Goal: Task Accomplishment & Management: Manage account settings

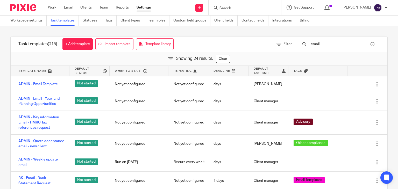
click at [335, 76] on div "Tags" at bounding box center [317, 71] width 59 height 10
click at [54, 8] on link "Work" at bounding box center [52, 7] width 8 height 5
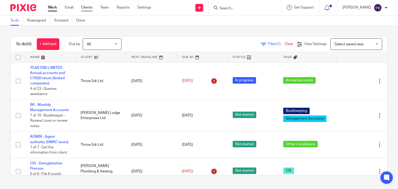
click at [87, 6] on link "Clients" at bounding box center [86, 7] width 11 height 5
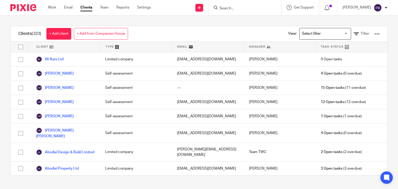
click at [246, 7] on input "Search" at bounding box center [242, 8] width 47 height 5
click button "submit" at bounding box center [0, 0] width 0 height 0
click at [246, 8] on input "albec" at bounding box center [242, 8] width 47 height 5
click button "submit" at bounding box center [0, 0] width 0 height 0
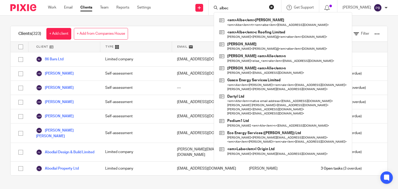
click at [250, 8] on input "albec" at bounding box center [242, 8] width 47 height 5
type input "albec"
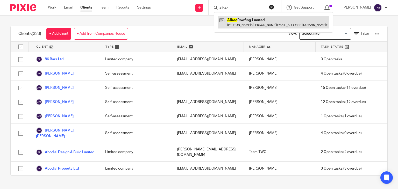
click at [251, 20] on link at bounding box center [273, 22] width 111 height 12
click at [247, 20] on link at bounding box center [273, 22] width 111 height 12
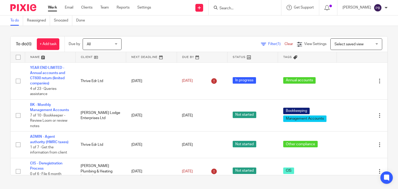
click at [244, 9] on input "Search" at bounding box center [242, 8] width 47 height 5
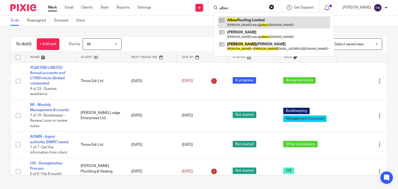
type input "albec"
click at [255, 22] on link at bounding box center [274, 22] width 112 height 12
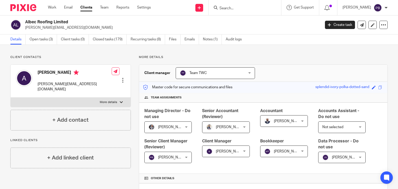
click at [116, 98] on label "More details" at bounding box center [71, 102] width 120 height 9
click at [11, 97] on input "More details" at bounding box center [10, 97] width 0 height 0
checkbox input "true"
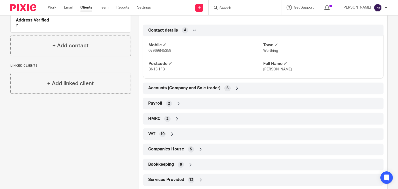
scroll to position [259, 0]
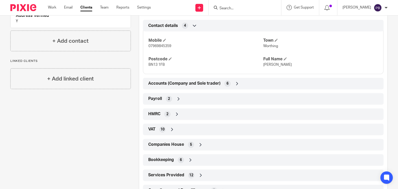
click at [234, 86] on icon at bounding box center [236, 83] width 5 height 5
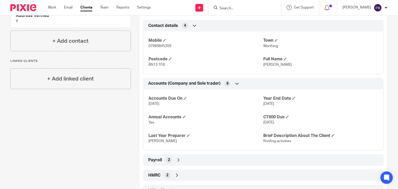
click at [234, 86] on icon at bounding box center [236, 83] width 5 height 5
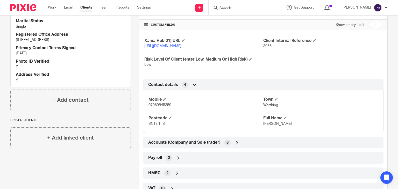
scroll to position [129, 0]
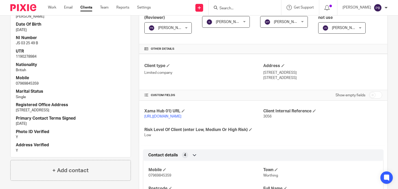
click at [375, 94] on input "checkbox" at bounding box center [375, 94] width 13 height 7
checkbox input "true"
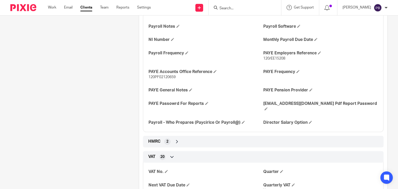
scroll to position [569, 0]
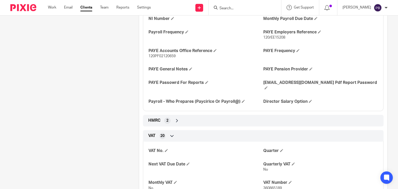
click at [174, 121] on icon at bounding box center [176, 120] width 5 height 5
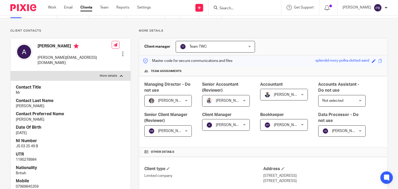
scroll to position [17, 0]
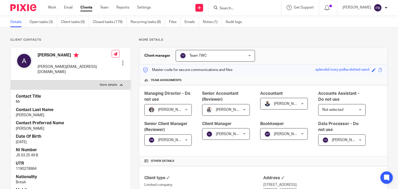
click at [121, 60] on div at bounding box center [122, 62] width 5 height 5
click at [91, 40] on p "Client contacts" at bounding box center [70, 40] width 120 height 4
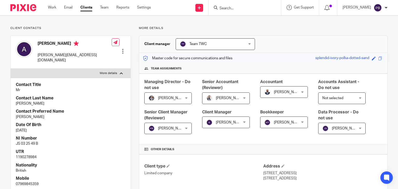
scroll to position [0, 0]
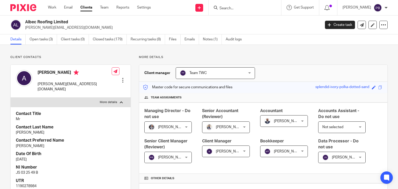
click at [239, 7] on input "Search" at bounding box center [242, 8] width 47 height 5
type input "abodial"
click button "submit" at bounding box center [0, 0] width 0 height 0
click at [253, 10] on input "abodial" at bounding box center [242, 8] width 47 height 5
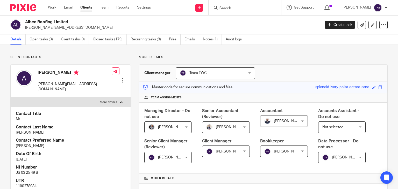
click at [237, 9] on input "Search" at bounding box center [242, 8] width 47 height 5
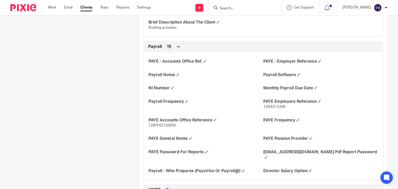
scroll to position [509, 0]
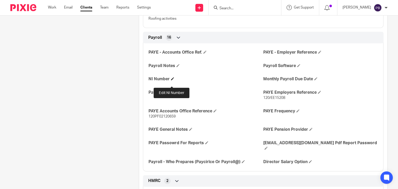
click at [172, 80] on span at bounding box center [172, 78] width 3 height 3
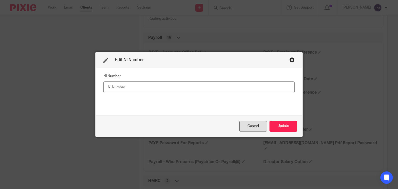
click at [250, 128] on div "Cancel" at bounding box center [252, 126] width 27 height 11
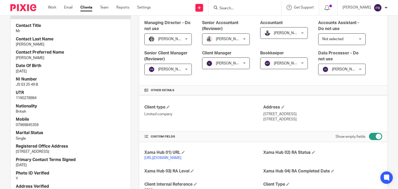
scroll to position [78, 0]
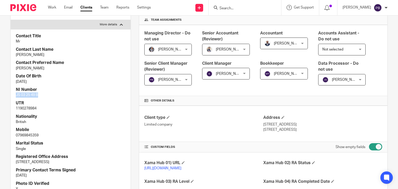
drag, startPoint x: 38, startPoint y: 90, endPoint x: 15, endPoint y: 92, distance: 23.4
click at [15, 92] on div "Contact Title Mr Contact Last Name Booker Contact Preferred Name Alex Date Of B…" at bounding box center [71, 119] width 120 height 180
copy p "JS 03 25 49 B"
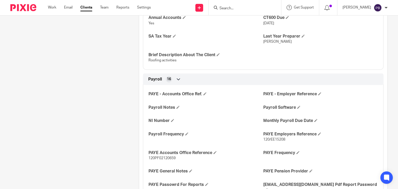
scroll to position [492, 0]
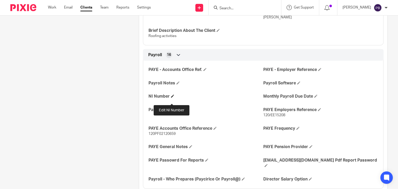
click at [173, 98] on span at bounding box center [172, 95] width 3 height 3
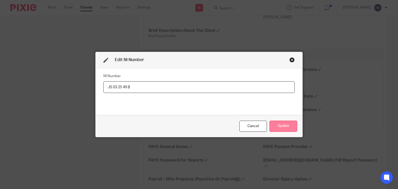
type input "JS 03 25 49 B"
click at [285, 126] on button "Update" at bounding box center [283, 126] width 28 height 11
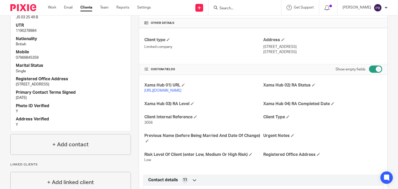
scroll to position [0, 0]
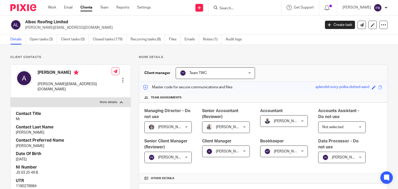
click at [229, 10] on input "Search" at bounding box center [242, 8] width 47 height 5
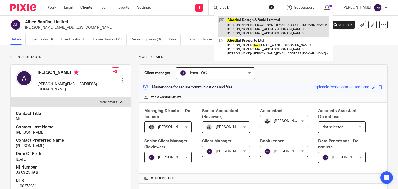
type input "abodi"
click at [263, 21] on link at bounding box center [273, 26] width 111 height 20
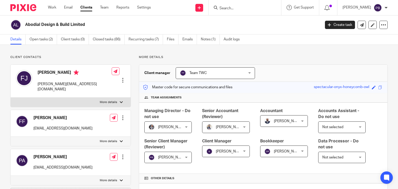
click at [120, 101] on div at bounding box center [121, 102] width 3 height 3
click at [11, 98] on input "More details" at bounding box center [10, 97] width 0 height 0
checkbox input "true"
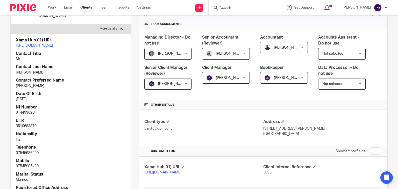
scroll to position [78, 0]
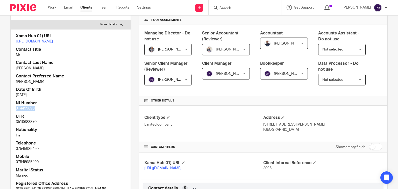
drag, startPoint x: 35, startPoint y: 114, endPoint x: 14, endPoint y: 115, distance: 20.5
click at [14, 115] on div "Xama Hub 01) URL [URL][DOMAIN_NAME] Contact Title Mr Contact Last Name [PERSON_…" at bounding box center [71, 132] width 120 height 207
copy p "JT449969B"
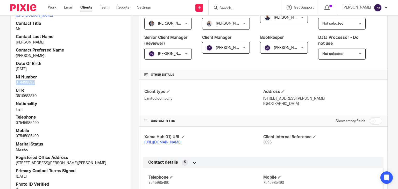
click at [373, 121] on input "checkbox" at bounding box center [375, 120] width 13 height 7
checkbox input "true"
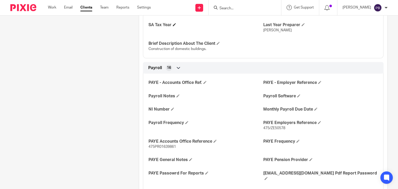
scroll to position [492, 0]
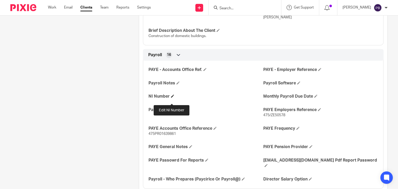
click at [171, 98] on span at bounding box center [172, 95] width 3 height 3
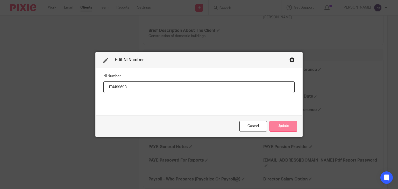
type input "JT449969B"
click at [283, 126] on button "Update" at bounding box center [283, 126] width 28 height 11
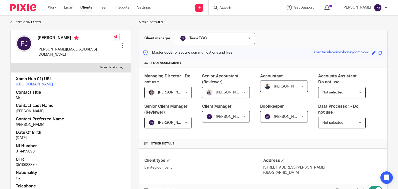
scroll to position [0, 0]
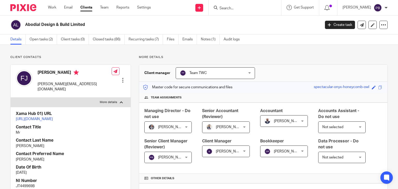
click at [234, 8] on input "Search" at bounding box center [242, 8] width 47 height 5
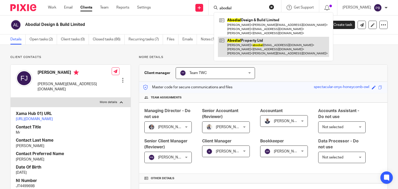
type input "abodial"
click at [259, 42] on link at bounding box center [273, 47] width 111 height 20
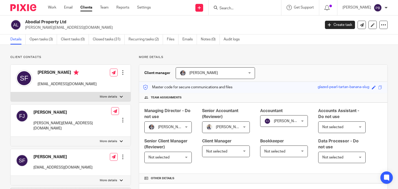
click at [120, 98] on div at bounding box center [121, 96] width 3 height 3
click at [11, 92] on input "More details" at bounding box center [10, 92] width 0 height 0
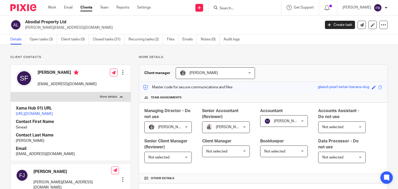
click at [121, 97] on div at bounding box center [121, 96] width 3 height 3
click at [11, 92] on input "More details" at bounding box center [10, 92] width 0 height 0
checkbox input "false"
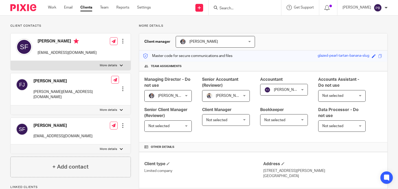
scroll to position [78, 0]
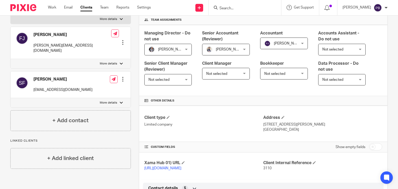
click at [120, 62] on div at bounding box center [121, 63] width 3 height 3
click at [11, 59] on input "More details" at bounding box center [10, 59] width 0 height 0
checkbox input "true"
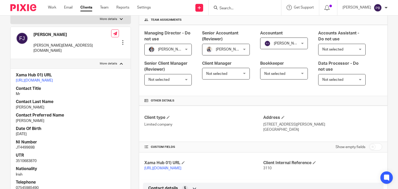
click at [375, 147] on input "checkbox" at bounding box center [375, 146] width 13 height 7
checkbox input "true"
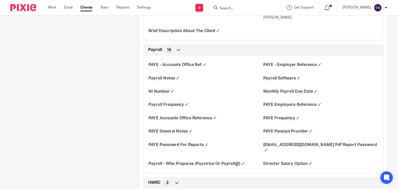
scroll to position [492, 0]
click at [172, 92] on span at bounding box center [172, 90] width 3 height 3
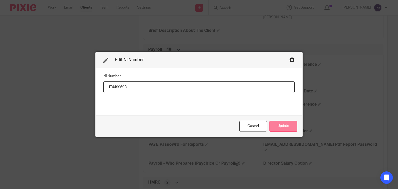
type input "JT449969B"
click at [284, 128] on button "Update" at bounding box center [283, 126] width 28 height 11
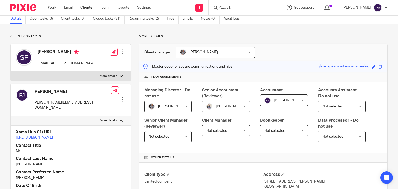
scroll to position [0, 0]
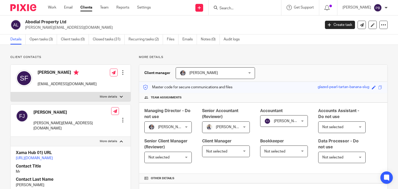
click at [225, 10] on div at bounding box center [244, 7] width 60 height 6
click at [245, 6] on input "Search" at bounding box center [242, 8] width 47 height 5
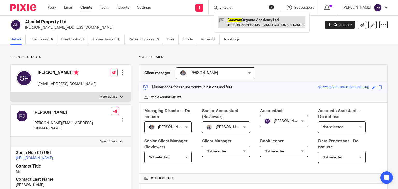
type input "amazon"
click at [258, 22] on link at bounding box center [261, 22] width 87 height 12
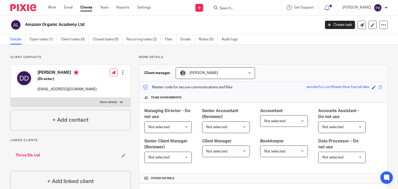
click at [120, 103] on div at bounding box center [121, 102] width 3 height 3
click at [11, 98] on input "More details" at bounding box center [10, 97] width 0 height 0
checkbox input "true"
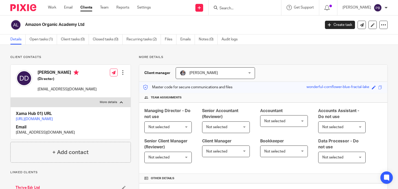
click at [122, 73] on div at bounding box center [122, 72] width 5 height 5
click at [92, 84] on link "Edit contact" at bounding box center [98, 84] width 49 height 8
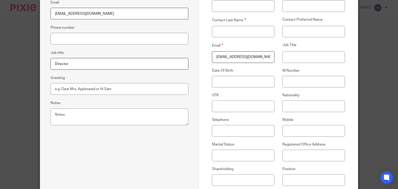
scroll to position [104, 0]
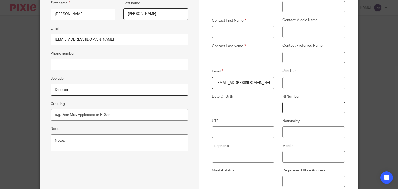
click at [290, 109] on input "NI Number" at bounding box center [313, 108] width 62 height 12
paste input "PA059165B"
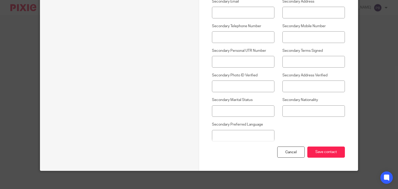
scroll to position [447, 0]
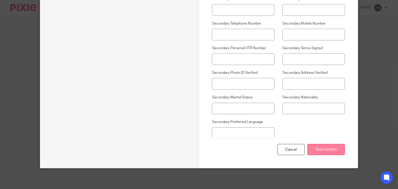
type input "PA059165B"
click at [325, 148] on input "Save contact" at bounding box center [326, 149] width 38 height 11
click at [321, 151] on input "Save contact" at bounding box center [326, 149] width 38 height 11
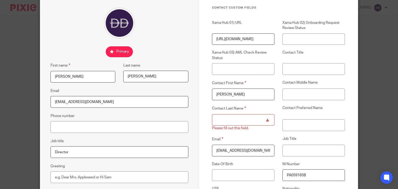
type input "[PERSON_NAME]"
click at [228, 123] on input "Contact Last Name" at bounding box center [243, 120] width 62 height 12
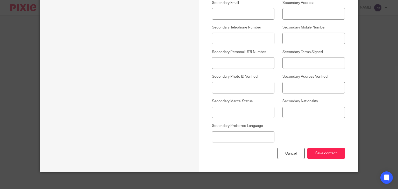
scroll to position [447, 0]
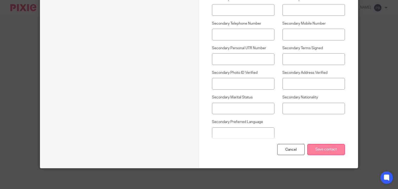
type input "Deighton"
click at [322, 151] on input "Save contact" at bounding box center [326, 149] width 38 height 11
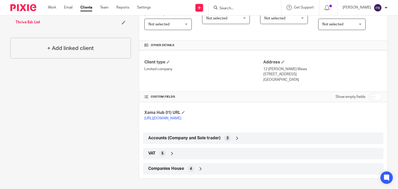
scroll to position [86, 0]
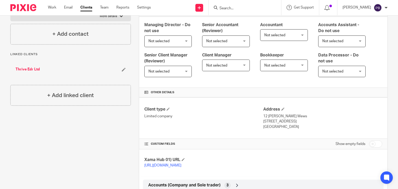
click at [372, 144] on input "checkbox" at bounding box center [375, 143] width 13 height 7
checkbox input "true"
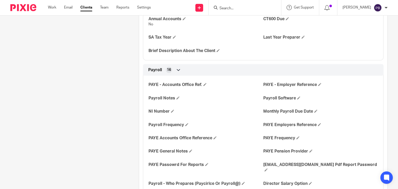
scroll to position [448, 0]
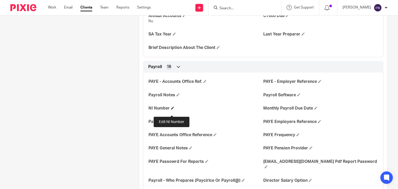
click at [171, 109] on span at bounding box center [172, 107] width 3 height 3
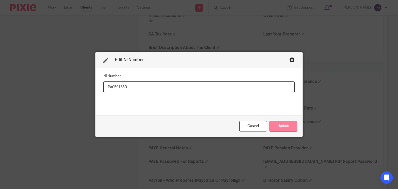
type input "PA059165B"
click at [283, 129] on button "Update" at bounding box center [283, 126] width 28 height 11
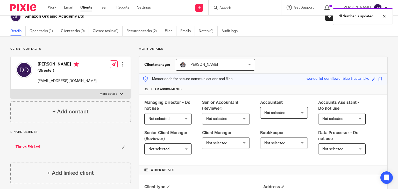
scroll to position [0, 0]
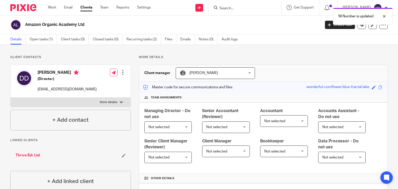
click at [231, 9] on div "NI Number is updated" at bounding box center [296, 15] width 194 height 20
click at [229, 6] on input "Search" at bounding box center [242, 8] width 47 height 5
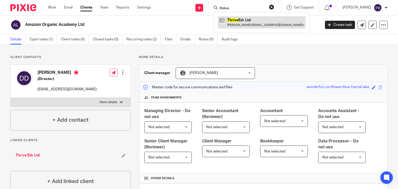
type input "thrive"
click at [241, 17] on link at bounding box center [261, 22] width 87 height 12
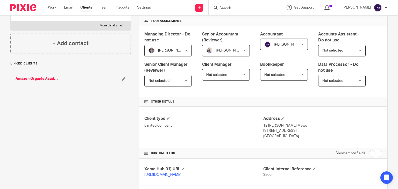
scroll to position [78, 0]
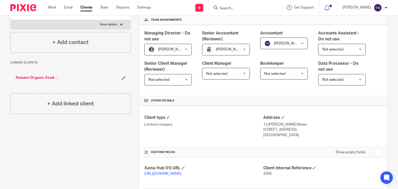
click at [372, 153] on input "checkbox" at bounding box center [375, 152] width 13 height 7
checkbox input "true"
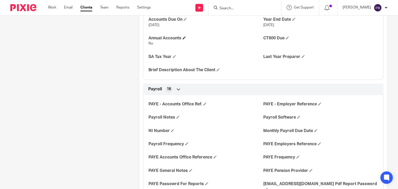
scroll to position [440, 0]
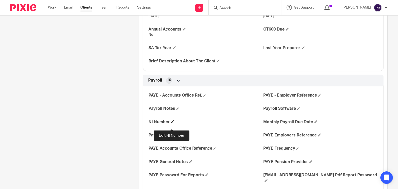
click at [171, 123] on span at bounding box center [172, 121] width 3 height 3
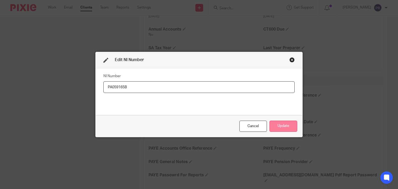
type input "PA059165B"
click at [274, 127] on button "Update" at bounding box center [283, 126] width 28 height 11
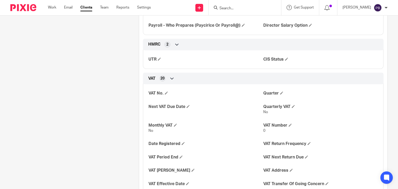
scroll to position [621, 0]
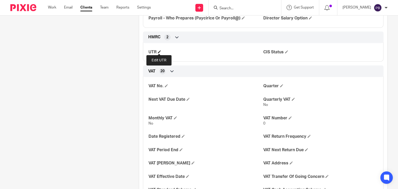
click at [159, 51] on span at bounding box center [159, 51] width 3 height 3
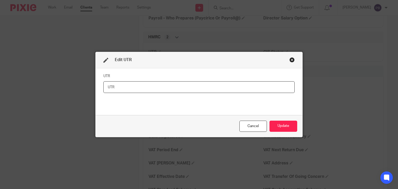
click at [113, 85] on input "text" at bounding box center [198, 87] width 191 height 12
paste input "82530 20529"
click at [118, 87] on input "82530 20529" at bounding box center [198, 87] width 191 height 12
type input "8253020529"
click at [284, 128] on button "Update" at bounding box center [283, 126] width 28 height 11
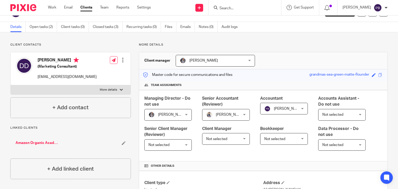
scroll to position [0, 0]
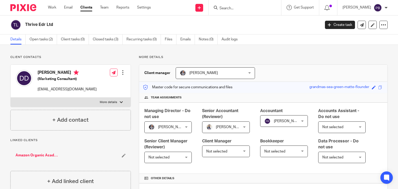
click at [237, 10] on input "Search" at bounding box center [242, 8] width 47 height 5
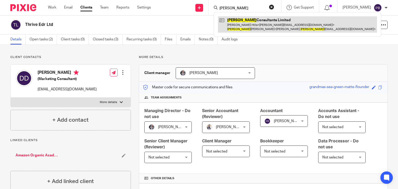
type input "amos"
click at [249, 26] on link at bounding box center [297, 24] width 159 height 16
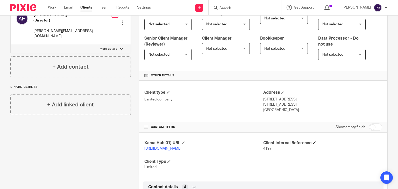
scroll to position [104, 0]
click at [372, 126] on input "checkbox" at bounding box center [375, 126] width 13 height 7
checkbox input "true"
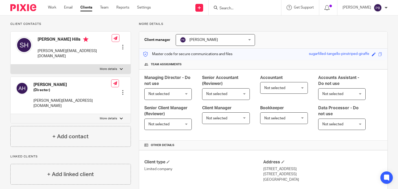
scroll to position [0, 0]
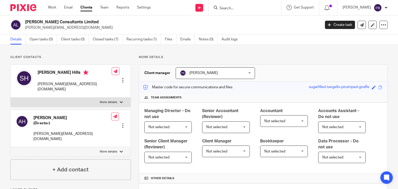
click at [119, 147] on label "More details" at bounding box center [71, 151] width 120 height 9
click at [11, 147] on input "More details" at bounding box center [10, 147] width 0 height 0
checkbox input "true"
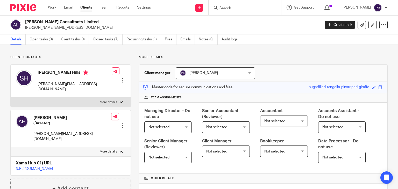
scroll to position [52, 0]
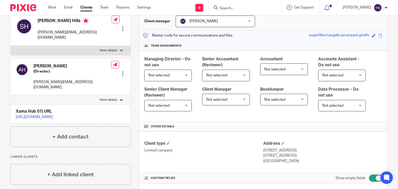
click at [121, 71] on div at bounding box center [122, 73] width 5 height 5
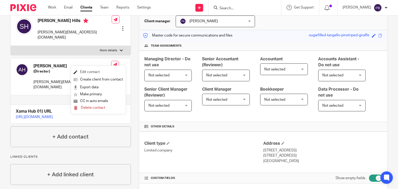
click at [95, 72] on link "Edit contact" at bounding box center [98, 72] width 49 height 8
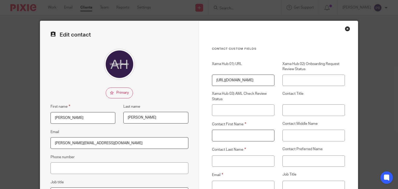
click at [235, 132] on input "Contact First Name" at bounding box center [243, 136] width 62 height 12
type input "[PERSON_NAME]"
click at [219, 160] on input "Contact Last Name" at bounding box center [243, 161] width 62 height 12
type input "[PERSON_NAME]"
drag, startPoint x: 177, startPoint y: 74, endPoint x: 189, endPoint y: 93, distance: 23.1
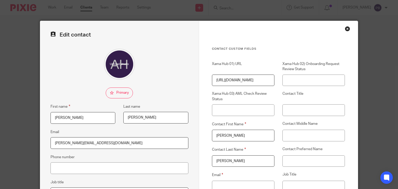
click at [178, 74] on div at bounding box center [119, 64] width 138 height 31
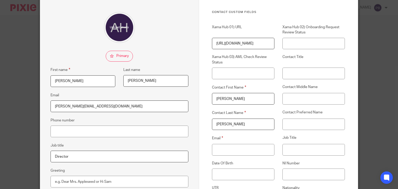
scroll to position [78, 0]
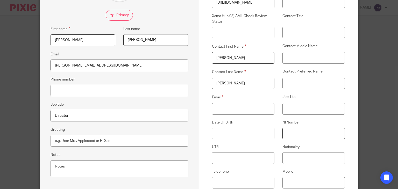
click at [305, 131] on input "NI Number" at bounding box center [313, 134] width 62 height 12
paste input "PL074770C"
type input "PL074770C"
click at [230, 108] on input "Email" at bounding box center [243, 109] width 62 height 12
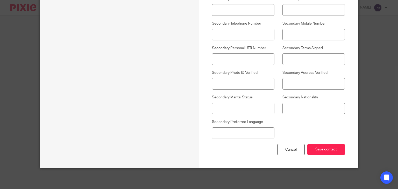
scroll to position [447, 0]
click at [320, 148] on input "Save contact" at bounding box center [326, 149] width 38 height 11
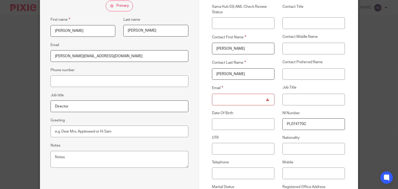
scroll to position [85, 0]
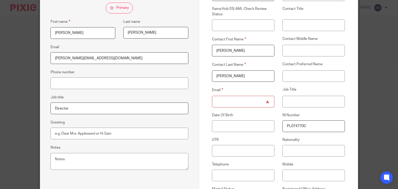
click at [216, 100] on input "Email" at bounding box center [243, 102] width 62 height 12
paste input "[PERSON_NAME][EMAIL_ADDRESS][DOMAIN_NAME]"
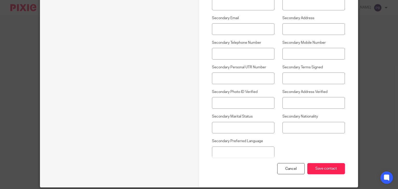
scroll to position [447, 0]
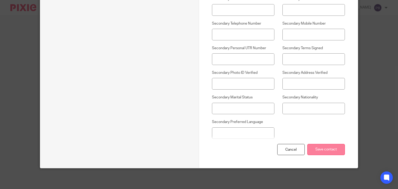
type input "[PERSON_NAME][EMAIL_ADDRESS][DOMAIN_NAME]"
click at [324, 151] on input "Save contact" at bounding box center [326, 149] width 38 height 11
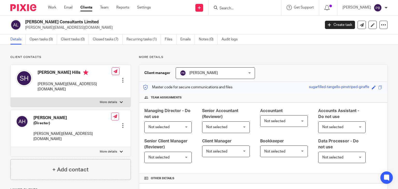
click at [237, 9] on input "Search" at bounding box center [242, 8] width 47 height 5
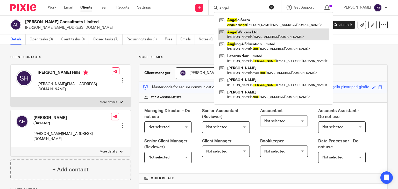
type input "angel"
click at [248, 33] on link at bounding box center [273, 34] width 111 height 12
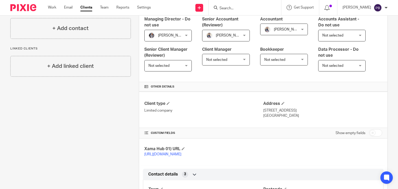
scroll to position [104, 0]
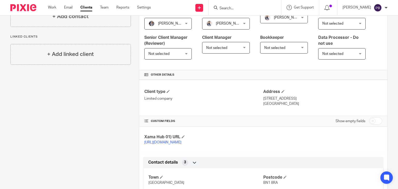
click at [369, 122] on input "checkbox" at bounding box center [375, 120] width 13 height 7
checkbox input "true"
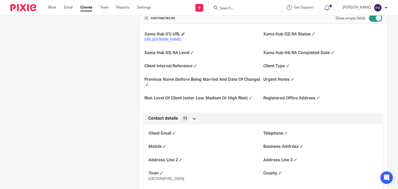
scroll to position [233, 0]
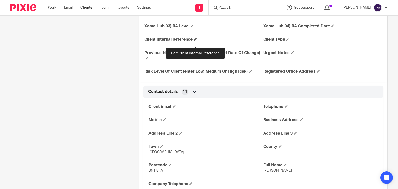
click at [196, 41] on span at bounding box center [195, 39] width 3 height 3
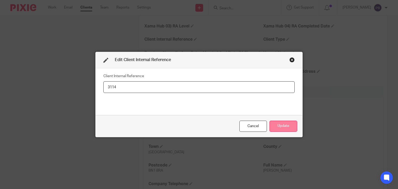
type input "3114"
click at [289, 126] on button "Update" at bounding box center [283, 126] width 28 height 11
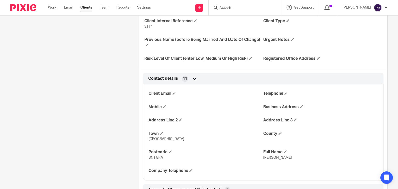
scroll to position [285, 0]
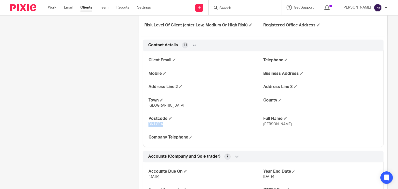
drag, startPoint x: 162, startPoint y: 129, endPoint x: 141, endPoint y: 130, distance: 21.0
click at [141, 130] on div "Contact details 11 Client Email Telephone Mobile Business Address Address Line …" at bounding box center [263, 93] width 248 height 107
copy span "BN1 8RA"
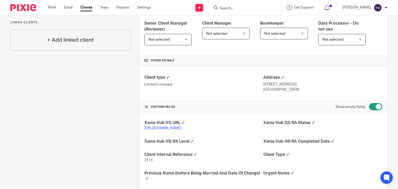
scroll to position [78, 0]
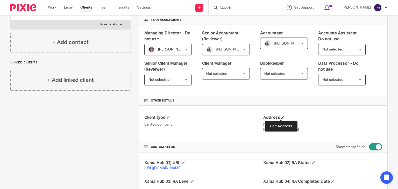
click at [281, 116] on span at bounding box center [282, 117] width 3 height 3
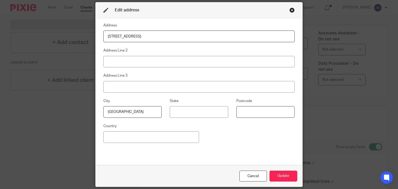
click at [254, 112] on input at bounding box center [265, 112] width 58 height 12
paste input "BN1 8RA"
type input "BN1 8RA"
click at [287, 176] on button "Update" at bounding box center [283, 176] width 28 height 11
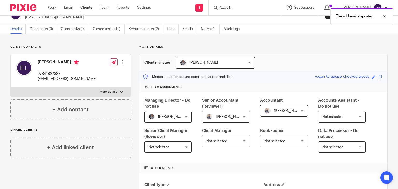
scroll to position [0, 0]
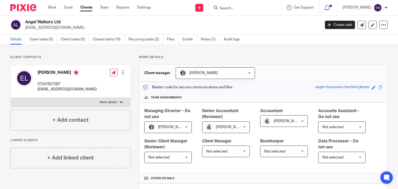
click at [112, 103] on p "More details" at bounding box center [108, 102] width 17 height 4
click at [11, 98] on input "More details" at bounding box center [10, 97] width 0 height 0
checkbox input "true"
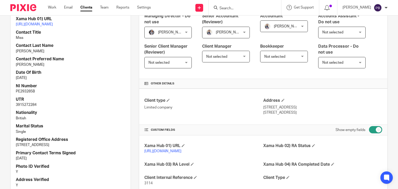
scroll to position [104, 0]
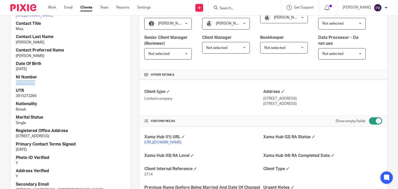
drag, startPoint x: 36, startPoint y: 94, endPoint x: 12, endPoint y: 91, distance: 24.5
click at [12, 91] on div "Xama Hub 01) URL https://platform.xamatech.com/portal/crm/clients/aae47b50-80d3…" at bounding box center [71, 99] width 120 height 193
copy p "PE293285B"
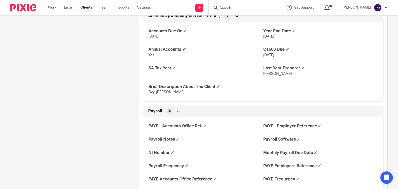
scroll to position [440, 0]
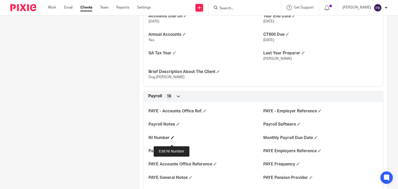
click at [172, 139] on span at bounding box center [172, 137] width 3 height 3
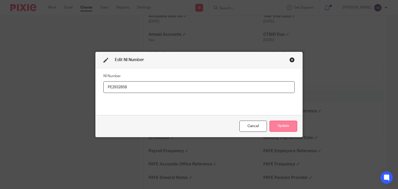
type input "PE293285B"
click at [287, 124] on button "Update" at bounding box center [283, 126] width 28 height 11
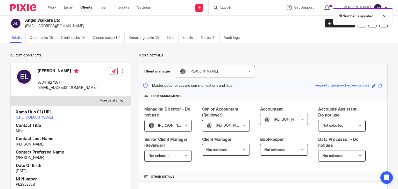
scroll to position [0, 0]
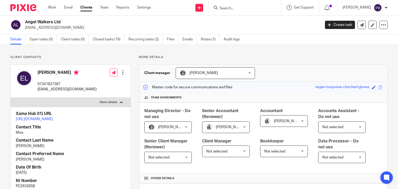
click at [238, 8] on input "Search" at bounding box center [242, 8] width 47 height 5
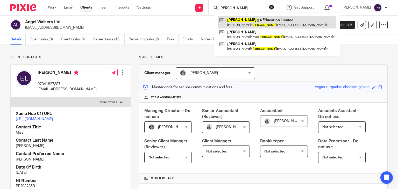
type input "anglin"
click at [259, 23] on link at bounding box center [277, 22] width 118 height 12
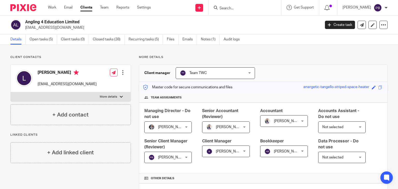
click at [116, 97] on label "More details" at bounding box center [71, 96] width 120 height 9
click at [11, 92] on input "More details" at bounding box center [10, 92] width 0 height 0
checkbox input "true"
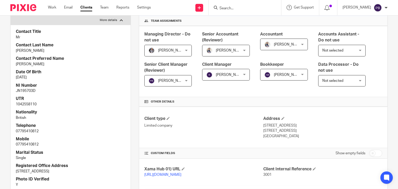
scroll to position [78, 0]
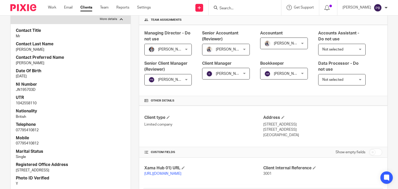
click at [371, 154] on input "checkbox" at bounding box center [375, 152] width 13 height 7
checkbox input "true"
drag, startPoint x: 38, startPoint y: 89, endPoint x: 17, endPoint y: 89, distance: 21.0
click at [17, 89] on p "JN195703D" at bounding box center [70, 89] width 109 height 5
copy p "JN195703D"
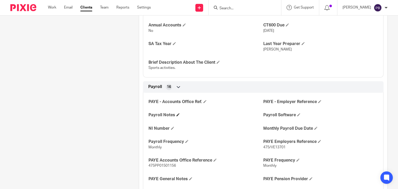
scroll to position [466, 0]
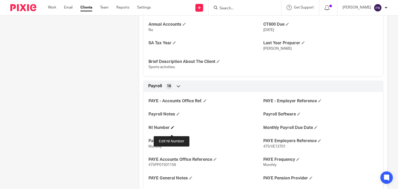
click at [172, 129] on span at bounding box center [172, 127] width 3 height 3
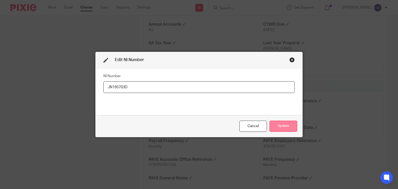
type input "JN195703D"
click at [284, 124] on button "Update" at bounding box center [283, 126] width 28 height 11
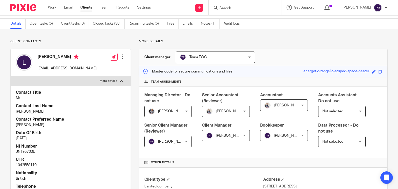
scroll to position [0, 0]
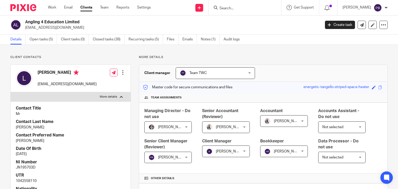
click at [238, 6] on input "Search" at bounding box center [242, 8] width 47 height 5
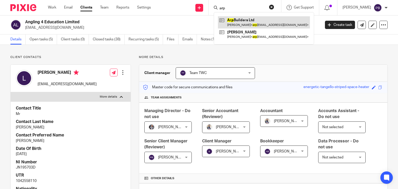
type input "arp"
click at [250, 23] on link at bounding box center [264, 22] width 92 height 12
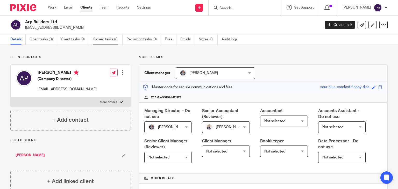
click at [108, 41] on link "Closed tasks (8)" at bounding box center [108, 39] width 30 height 10
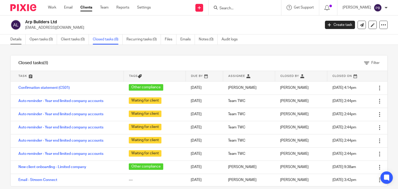
click at [17, 39] on link "Details" at bounding box center [17, 39] width 15 height 10
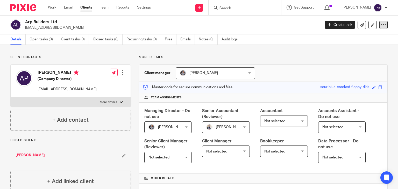
click at [380, 26] on icon at bounding box center [382, 24] width 5 height 5
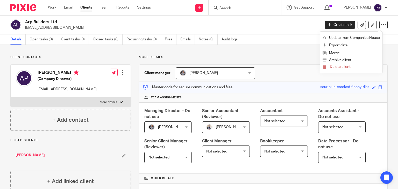
click at [260, 26] on p "[EMAIL_ADDRESS][DOMAIN_NAME]" at bounding box center [171, 27] width 292 height 5
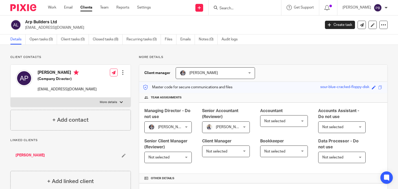
click at [221, 13] on div at bounding box center [244, 7] width 72 height 15
click at [237, 7] on input "Search" at bounding box center [242, 8] width 47 height 5
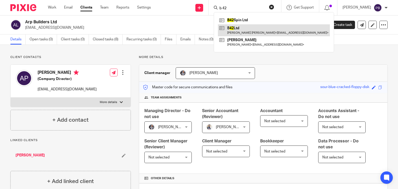
type input "b 42"
click at [243, 30] on link at bounding box center [274, 30] width 112 height 12
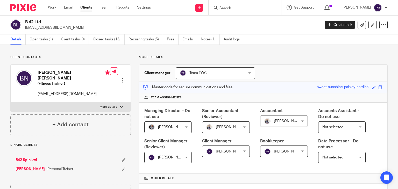
click at [120, 105] on div at bounding box center [121, 106] width 3 height 3
click at [11, 102] on input "More details" at bounding box center [10, 102] width 0 height 0
checkbox input "true"
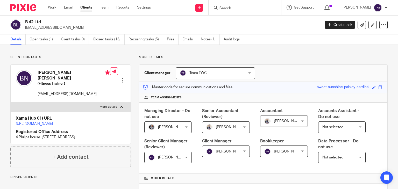
scroll to position [78, 0]
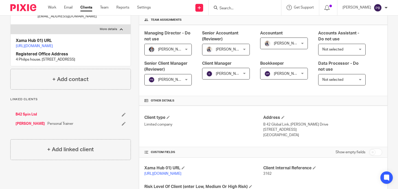
click at [372, 152] on input "checkbox" at bounding box center [375, 152] width 13 height 7
checkbox input "true"
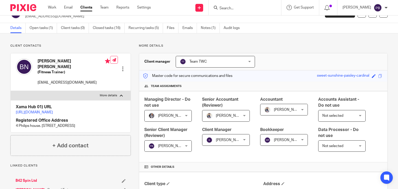
scroll to position [0, 0]
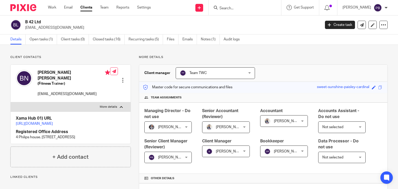
click at [236, 10] on input "Search" at bounding box center [242, 8] width 47 height 5
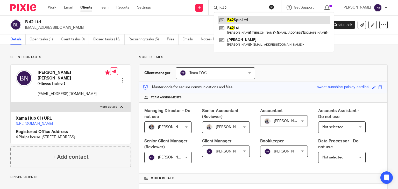
type input "b 42"
click at [245, 21] on link at bounding box center [274, 20] width 112 height 8
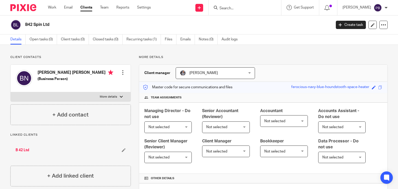
click at [120, 97] on div at bounding box center [121, 96] width 3 height 3
click at [11, 92] on input "More details" at bounding box center [10, 92] width 0 height 0
checkbox input "true"
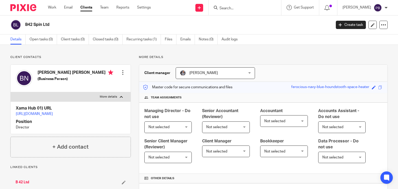
scroll to position [153, 0]
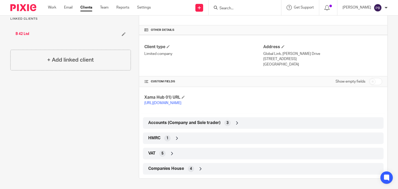
click at [175, 139] on icon at bounding box center [176, 138] width 5 height 5
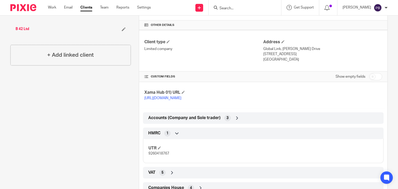
click at [175, 136] on icon at bounding box center [176, 133] width 5 height 5
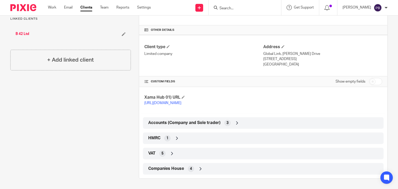
click at [170, 155] on icon at bounding box center [171, 153] width 5 height 5
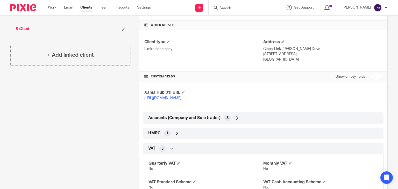
click at [171, 151] on icon at bounding box center [171, 148] width 5 height 5
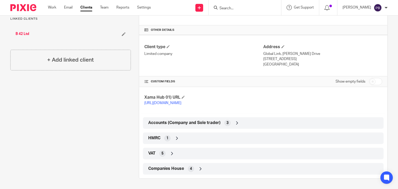
click at [68, 136] on div "Client contacts Benjamin Perry Noel (Business Person) Edit contact Create clien…" at bounding box center [66, 43] width 128 height 272
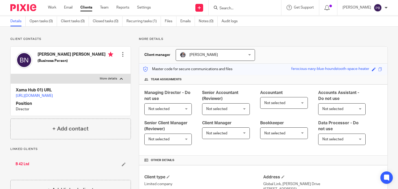
scroll to position [0, 0]
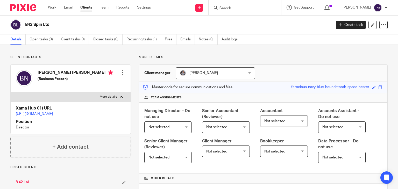
click at [239, 8] on input "Search" at bounding box center [242, 8] width 47 height 5
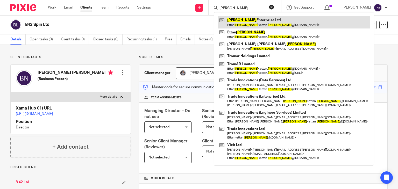
type input "bazil"
click at [253, 23] on link at bounding box center [294, 22] width 152 height 12
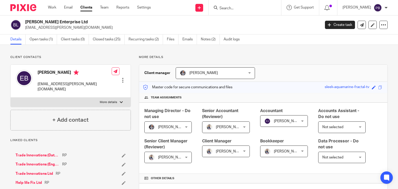
click at [121, 101] on div at bounding box center [121, 102] width 3 height 3
click at [11, 97] on input "More details" at bounding box center [10, 97] width 0 height 0
checkbox input "true"
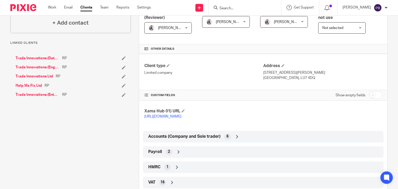
scroll to position [163, 0]
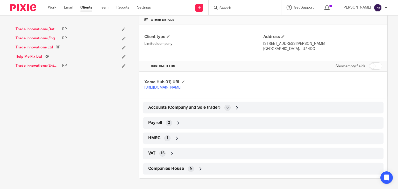
click at [176, 122] on icon at bounding box center [178, 122] width 5 height 5
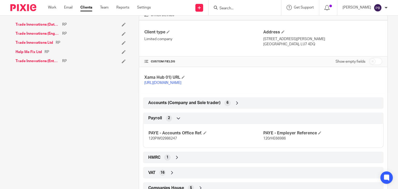
click at [176, 121] on icon at bounding box center [178, 118] width 5 height 5
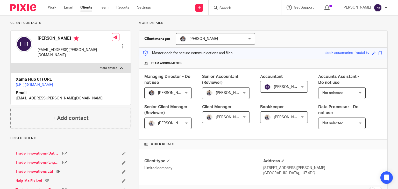
scroll to position [85, 0]
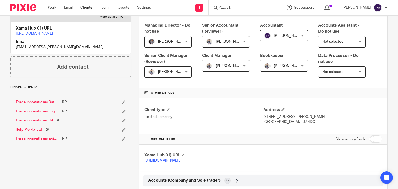
click at [372, 140] on input "checkbox" at bounding box center [375, 138] width 13 height 7
checkbox input "true"
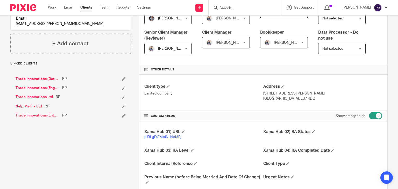
scroll to position [163, 0]
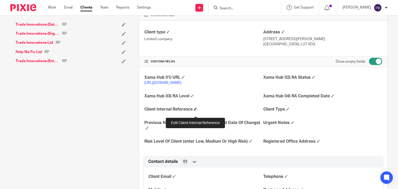
click at [195, 111] on span at bounding box center [195, 108] width 3 height 3
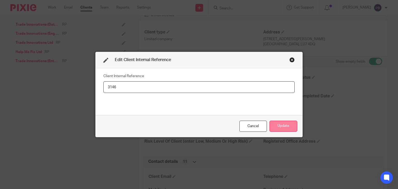
type input "3146"
click at [283, 129] on button "Update" at bounding box center [283, 126] width 28 height 11
click at [283, 127] on button "Update" at bounding box center [283, 126] width 28 height 11
click at [277, 127] on button "Update" at bounding box center [283, 126] width 28 height 11
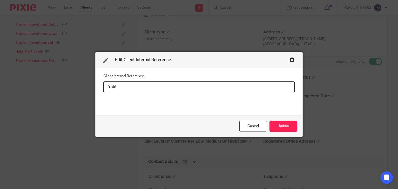
click at [289, 59] on div "Close this dialog window" at bounding box center [291, 59] width 5 height 5
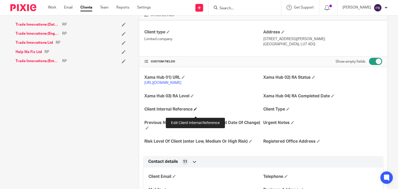
click at [195, 111] on span at bounding box center [195, 108] width 3 height 3
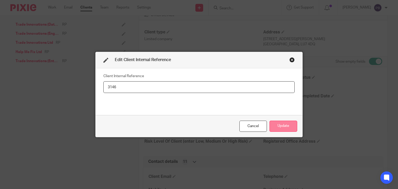
type input "3146"
click at [278, 123] on button "Update" at bounding box center [283, 126] width 28 height 11
click at [278, 127] on button "Update" at bounding box center [283, 126] width 28 height 11
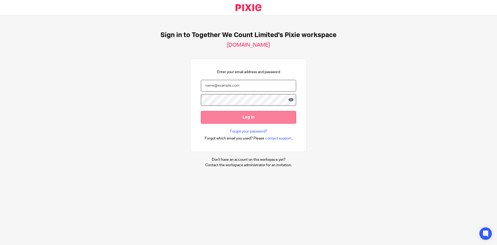
type input "[PERSON_NAME][EMAIL_ADDRESS][DOMAIN_NAME]"
click at [256, 116] on input "Log in" at bounding box center [248, 117] width 95 height 13
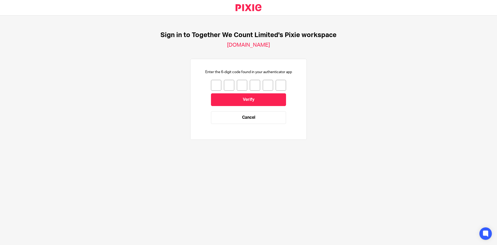
click at [211, 85] on input "number" at bounding box center [216, 85] width 10 height 11
type input "1"
type input "2"
type input "6"
type input "7"
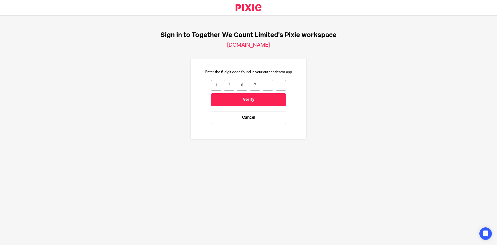
type input "6"
type input "0"
click at [254, 99] on input "Verify" at bounding box center [248, 99] width 75 height 13
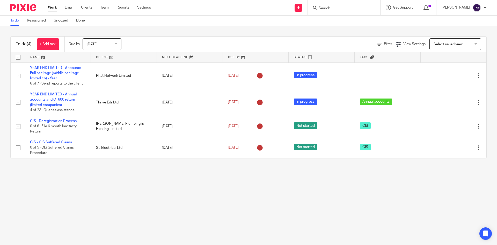
click at [385, 226] on main "To do Reassigned Snoozed Done To do (4) + Add task Due by [DATE] [DATE] [DATE] …" at bounding box center [248, 122] width 497 height 245
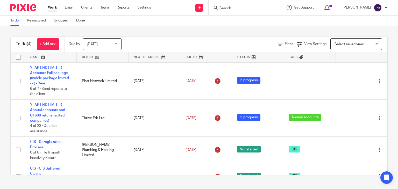
click at [233, 9] on input "Search" at bounding box center [242, 8] width 47 height 5
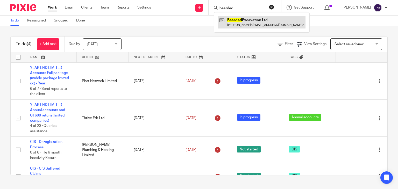
type input "bearded"
click at [265, 23] on link at bounding box center [261, 22] width 87 height 12
